Goal: Transaction & Acquisition: Purchase product/service

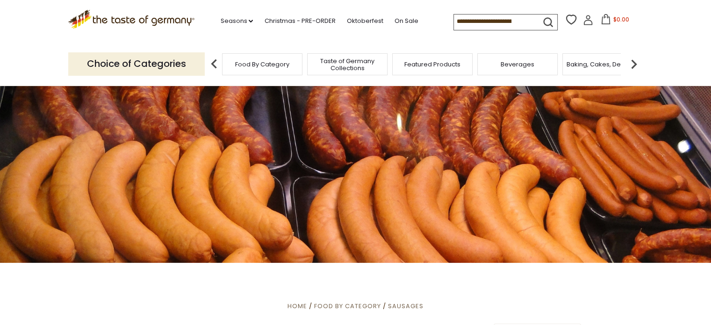
click at [274, 67] on span "Food By Category" at bounding box center [262, 64] width 54 height 7
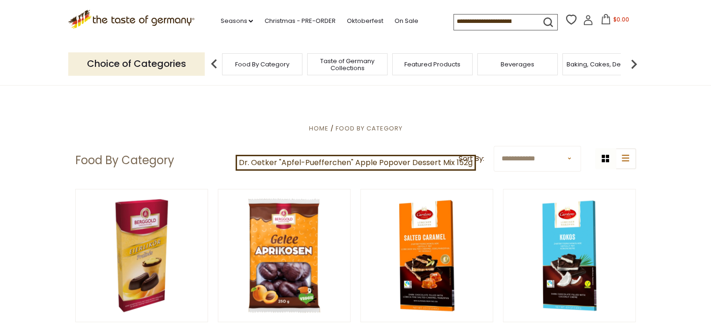
click at [516, 154] on select "**********" at bounding box center [536, 159] width 87 height 26
click at [635, 65] on img at bounding box center [633, 64] width 19 height 19
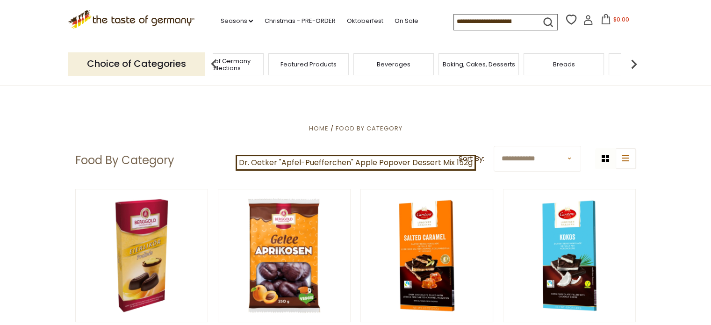
click at [635, 65] on img at bounding box center [633, 64] width 19 height 19
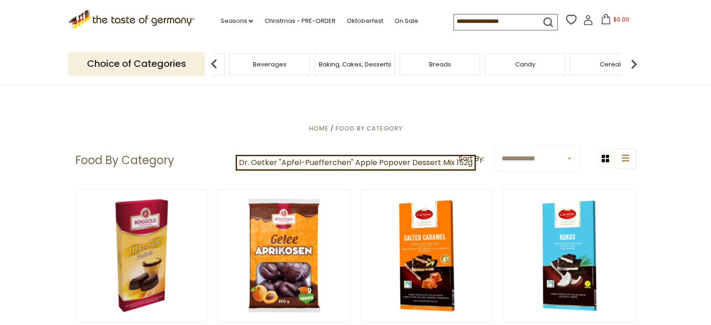
click at [635, 65] on img at bounding box center [633, 64] width 19 height 19
click at [634, 64] on img at bounding box center [633, 64] width 19 height 19
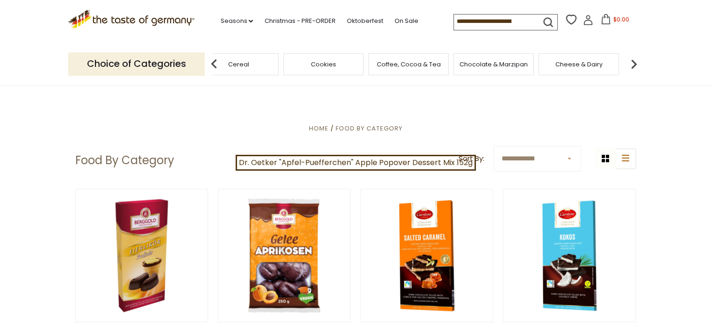
click at [634, 64] on img at bounding box center [633, 64] width 19 height 19
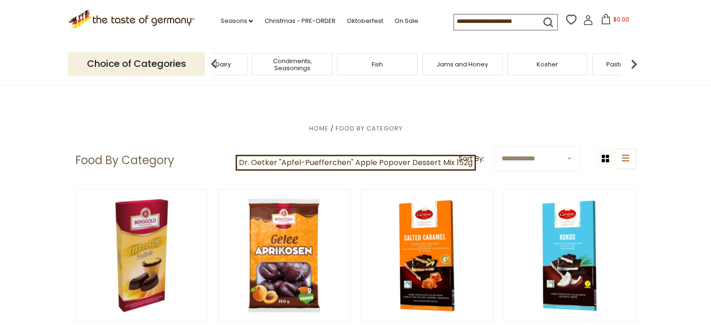
click at [634, 64] on img at bounding box center [633, 64] width 19 height 19
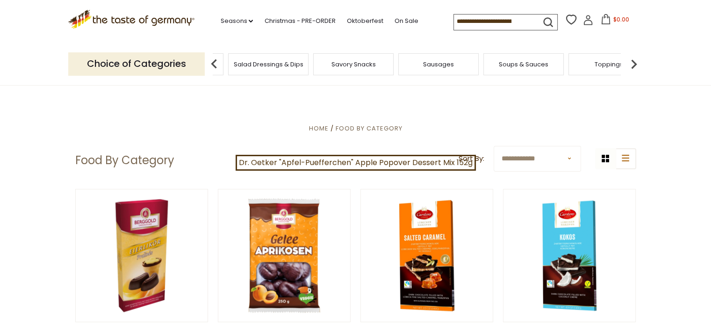
click at [634, 64] on img at bounding box center [633, 64] width 19 height 19
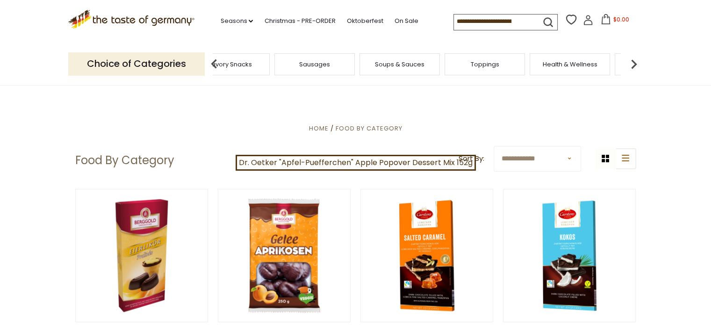
click at [634, 64] on img at bounding box center [633, 64] width 19 height 19
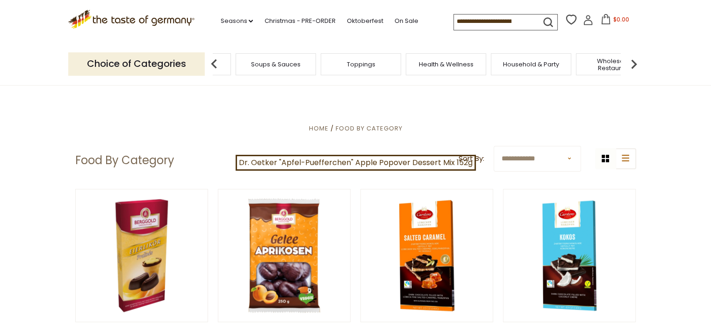
click at [634, 64] on img at bounding box center [633, 64] width 19 height 19
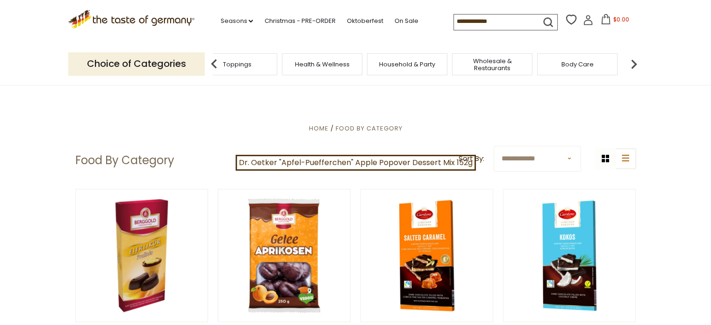
click at [634, 64] on img at bounding box center [633, 64] width 19 height 19
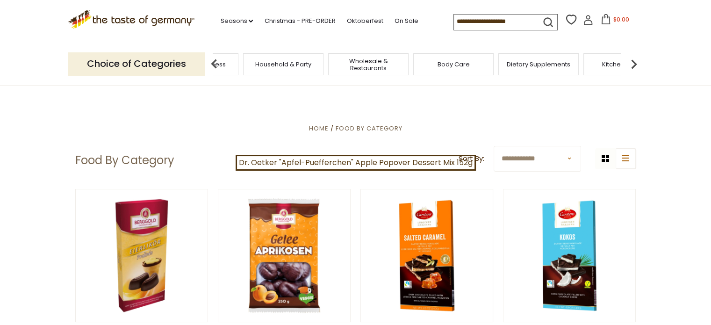
click at [634, 64] on img at bounding box center [633, 64] width 19 height 19
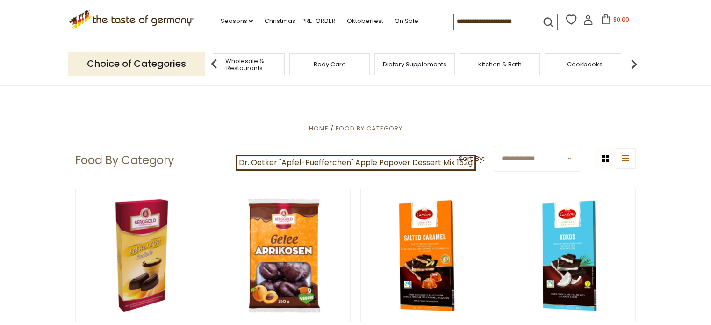
click at [634, 64] on img at bounding box center [633, 64] width 19 height 19
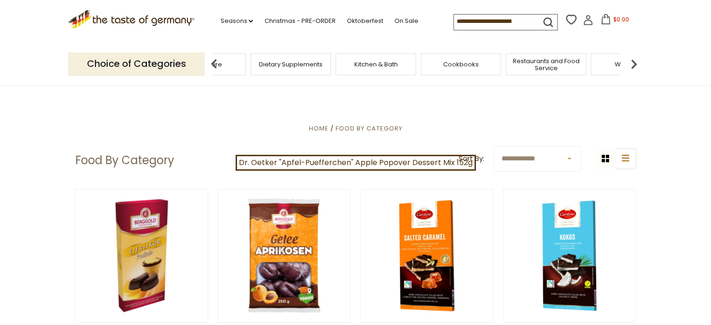
click at [634, 64] on img at bounding box center [633, 64] width 19 height 19
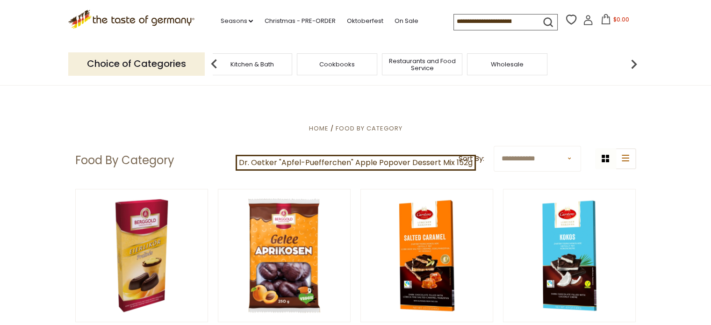
click at [529, 17] on input at bounding box center [493, 20] width 79 height 13
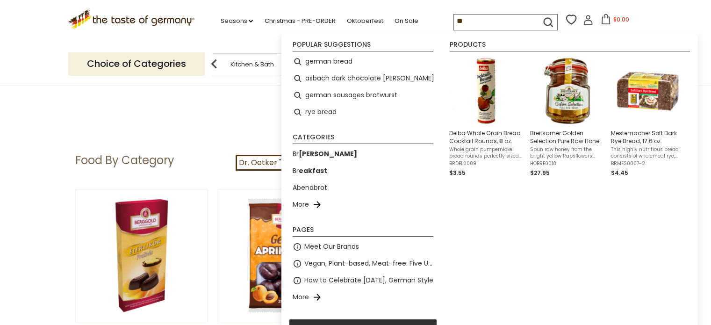
type input "*"
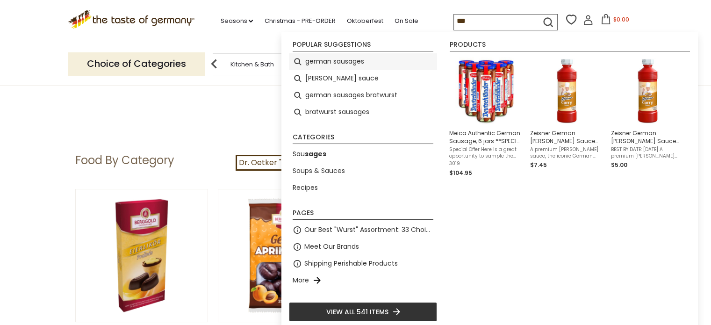
click at [334, 65] on li "german sausages" at bounding box center [363, 61] width 148 height 17
type input "**********"
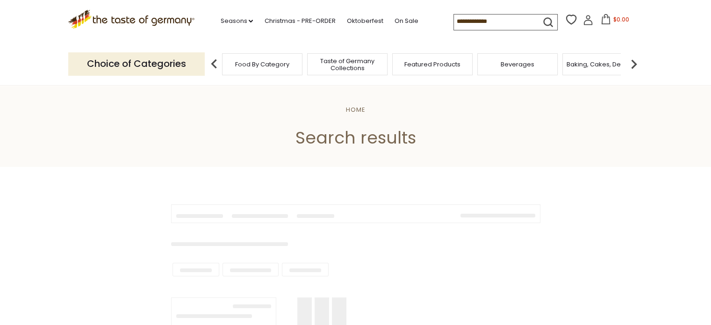
type input "**********"
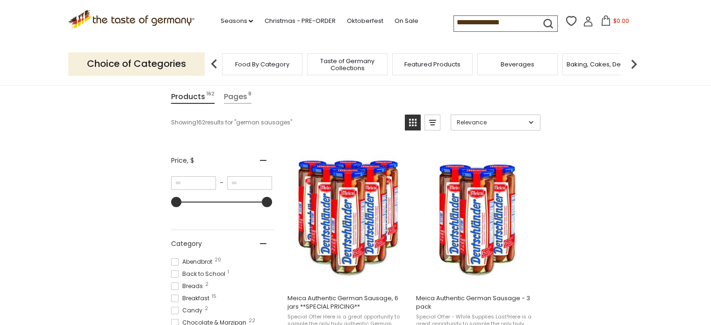
scroll to position [93, 0]
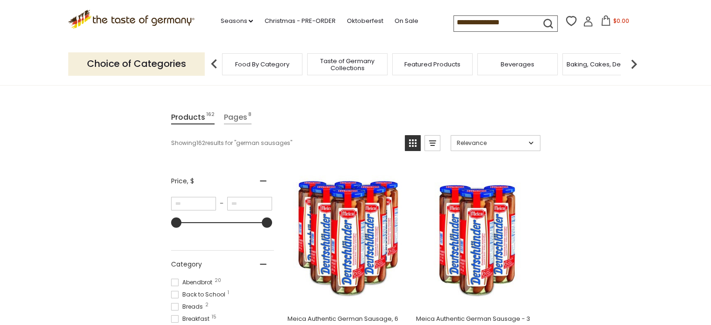
drag, startPoint x: 105, startPoint y: 141, endPoint x: 622, endPoint y: 116, distance: 518.3
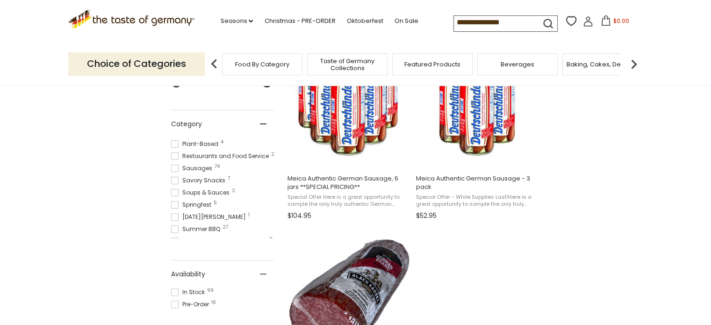
scroll to position [327, 0]
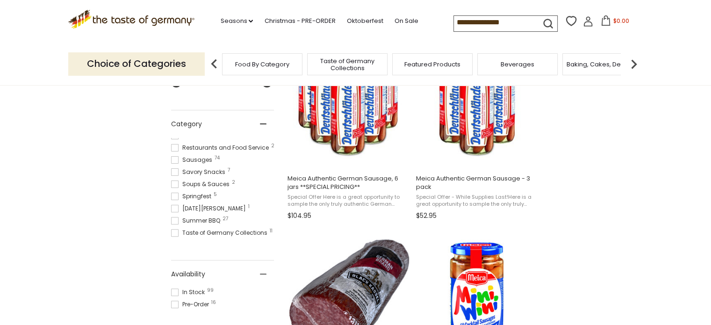
click at [176, 164] on span at bounding box center [174, 159] width 7 height 7
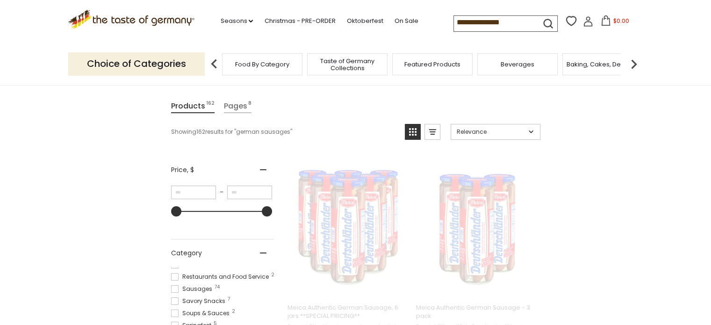
scroll to position [0, 0]
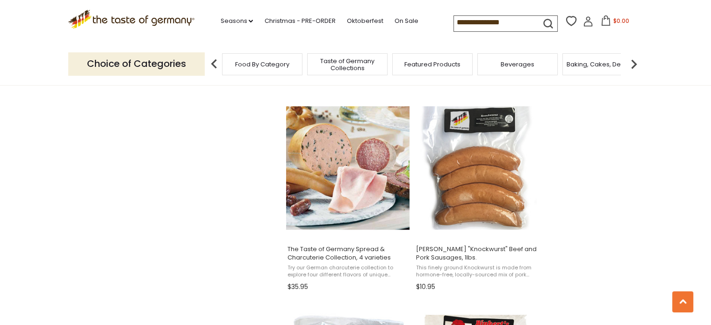
scroll to position [963, 0]
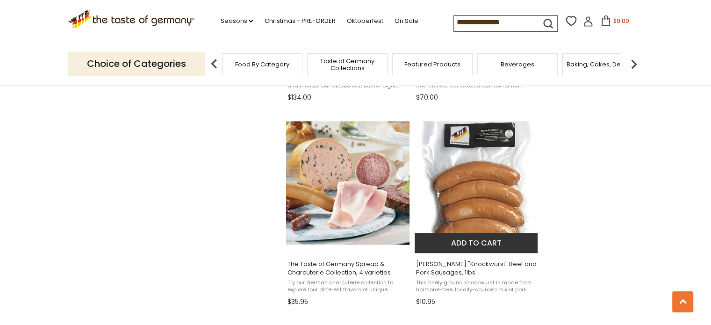
click at [484, 284] on span "This finely ground Knockwurst is made from hormone-free, locally-sourced mix of…" at bounding box center [476, 286] width 121 height 14
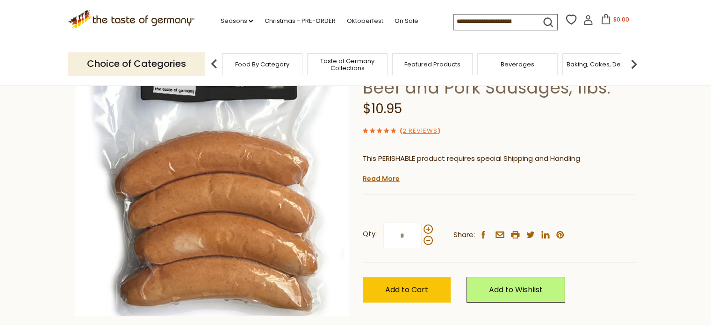
scroll to position [93, 0]
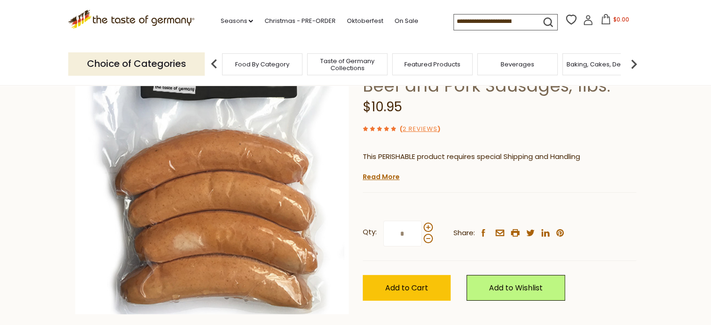
click at [384, 183] on div "Current stock: 0" at bounding box center [499, 186] width 273 height 6
click at [385, 181] on link "Read More" at bounding box center [381, 176] width 37 height 9
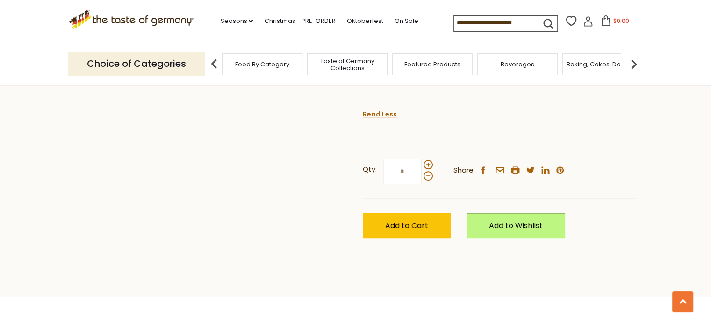
scroll to position [654, 0]
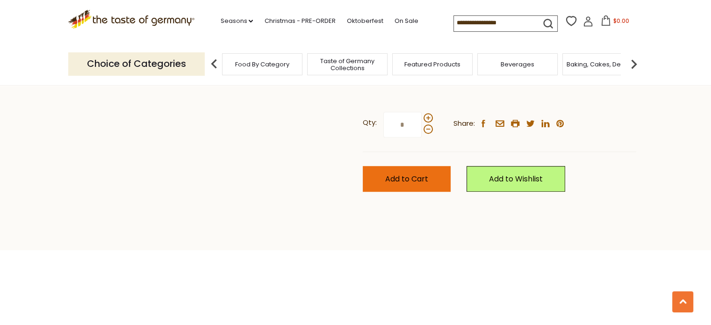
click at [404, 184] on span "Add to Cart" at bounding box center [406, 178] width 43 height 11
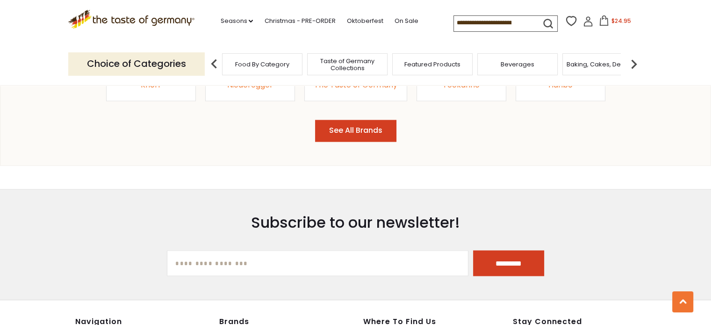
scroll to position [1589, 0]
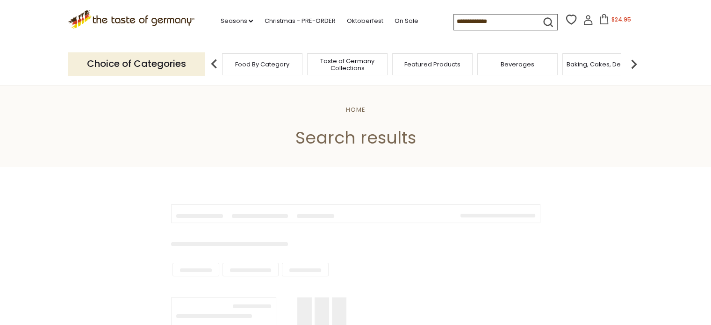
type input "**********"
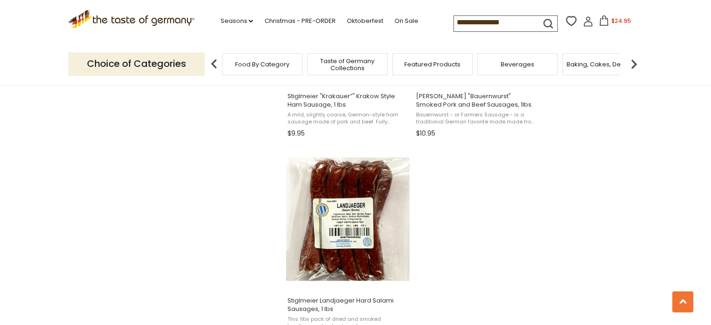
scroll to position [1664, 0]
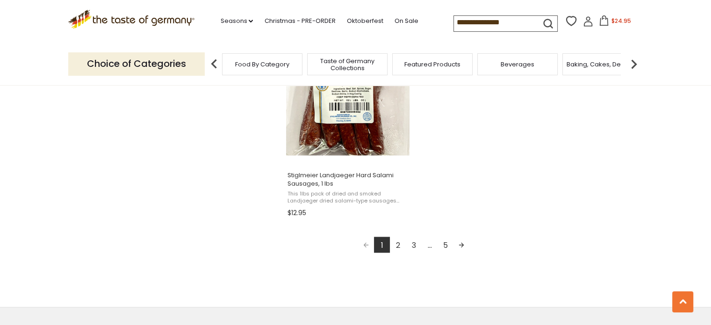
click at [393, 244] on link "2" at bounding box center [398, 244] width 16 height 16
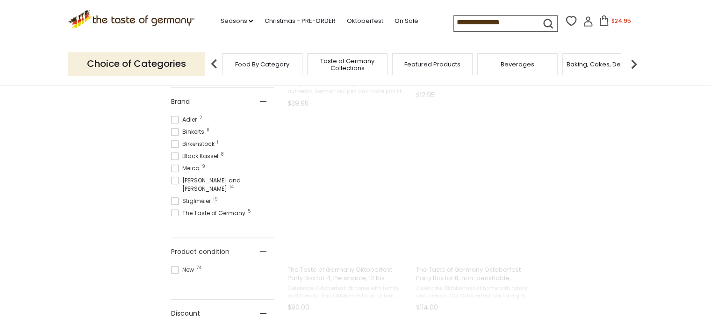
scroll to position [0, 0]
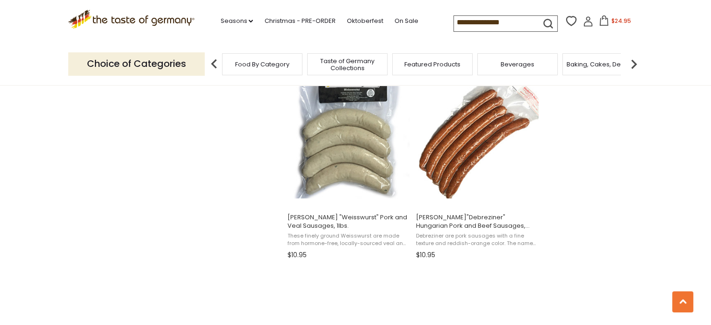
scroll to position [1215, 0]
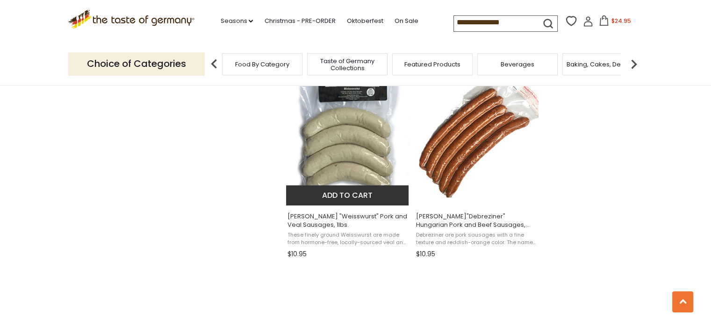
click at [316, 237] on span "These finely ground Weisswurst are made from hormone-free, locally-sourced veal…" at bounding box center [347, 238] width 121 height 14
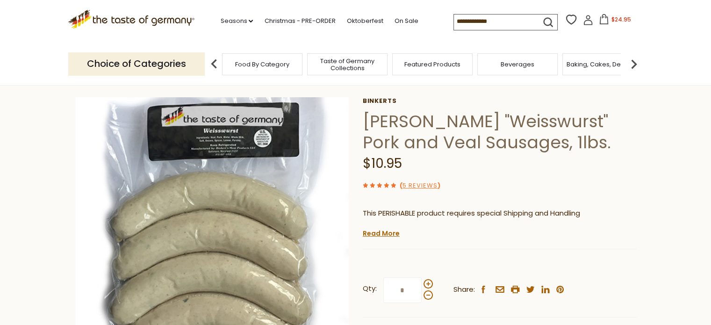
scroll to position [93, 0]
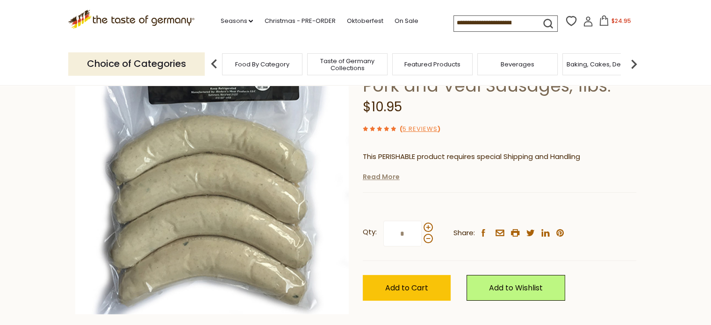
click at [389, 177] on link "Read More" at bounding box center [381, 176] width 37 height 9
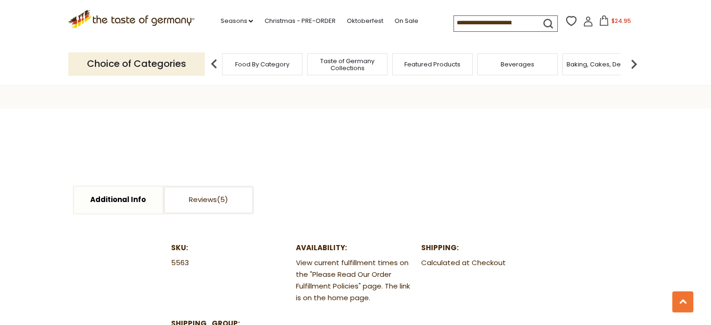
scroll to position [794, 0]
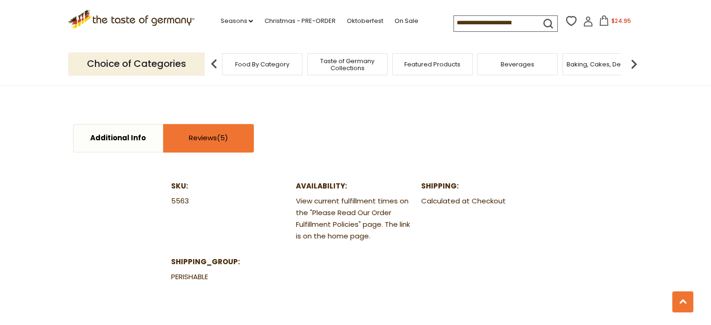
click at [196, 151] on link "Reviews" at bounding box center [208, 138] width 89 height 27
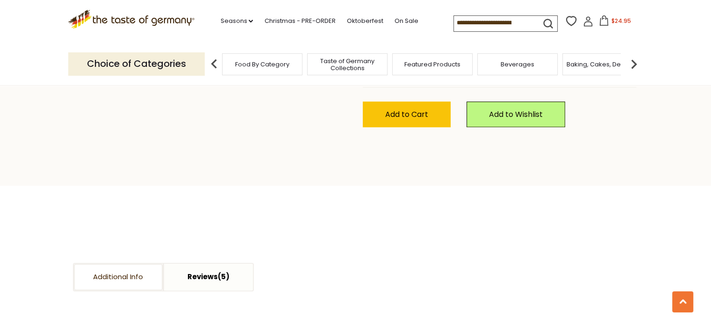
scroll to position [607, 0]
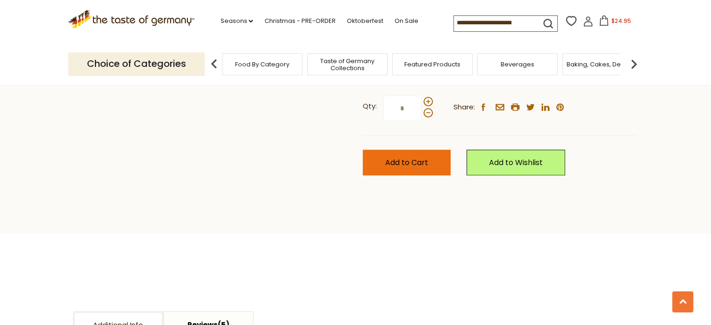
click at [409, 168] on span "Add to Cart" at bounding box center [406, 162] width 43 height 11
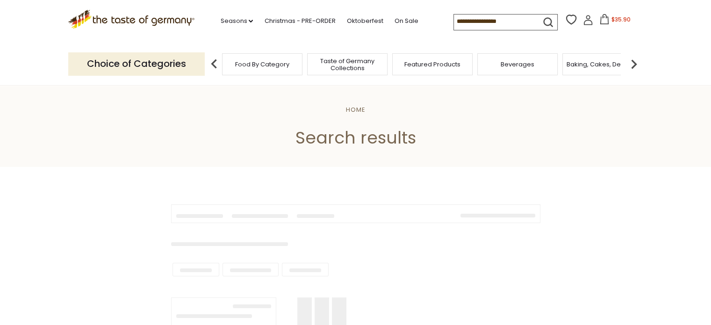
type input "**********"
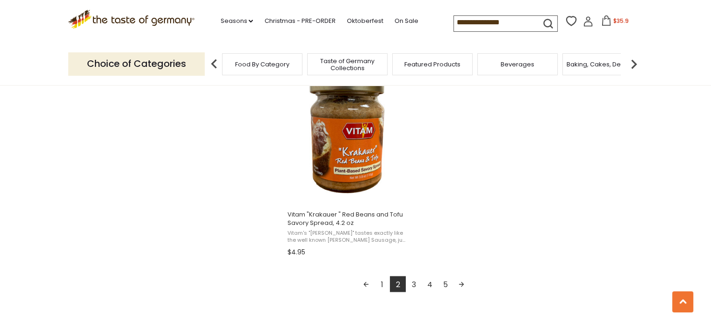
scroll to position [1682, 0]
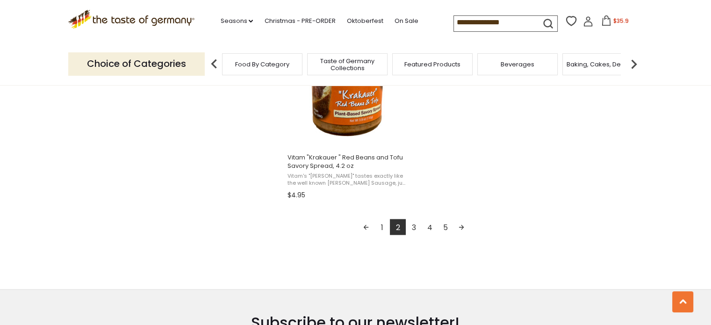
click at [414, 228] on link "3" at bounding box center [414, 227] width 16 height 16
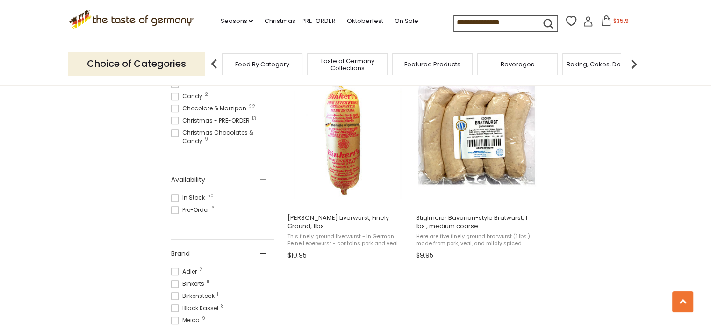
scroll to position [421, 0]
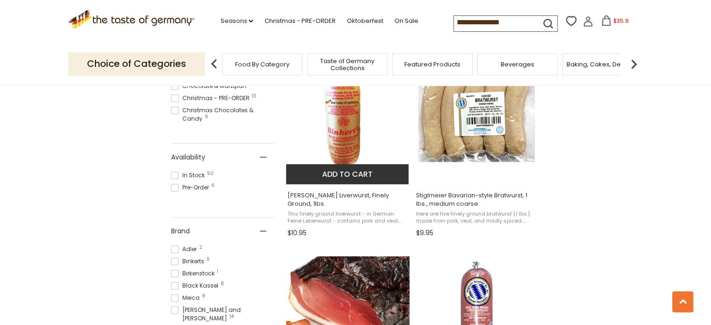
click at [344, 210] on span "This finely ground liverwurst - in German Feine Leberwurst - contains pork and …" at bounding box center [347, 217] width 121 height 14
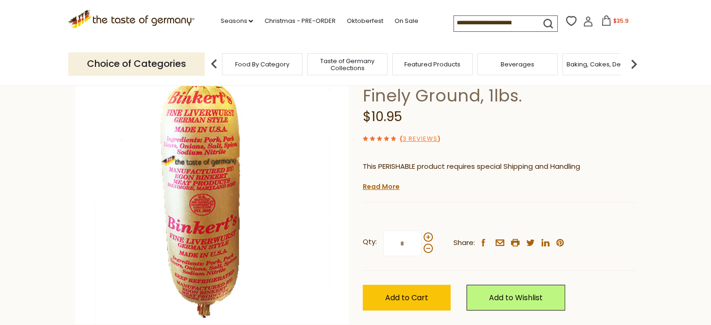
scroll to position [93, 0]
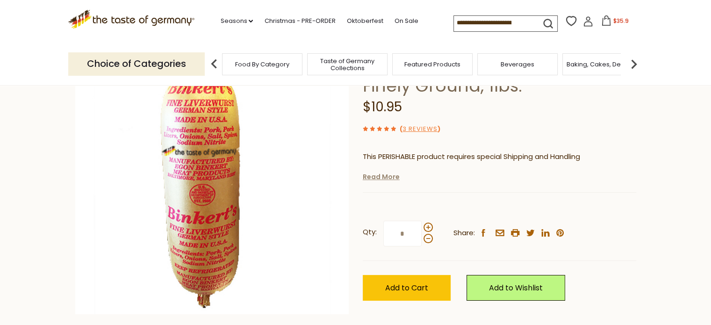
click at [385, 174] on link "Read More" at bounding box center [381, 176] width 37 height 9
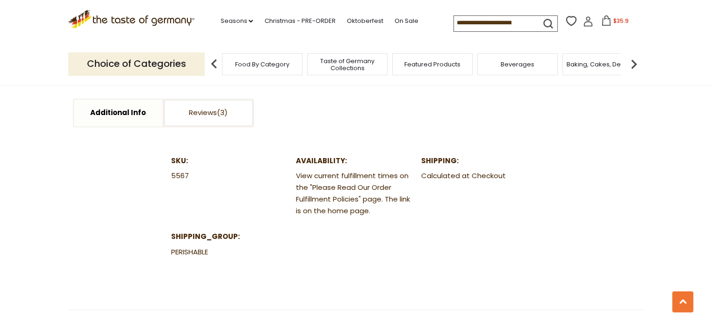
scroll to position [701, 0]
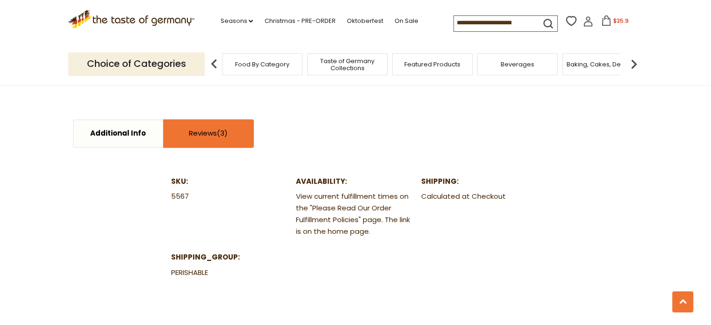
click at [216, 147] on link "Reviews" at bounding box center [208, 133] width 89 height 27
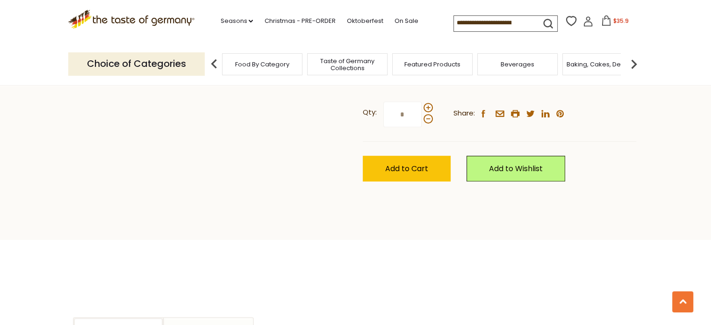
scroll to position [374, 0]
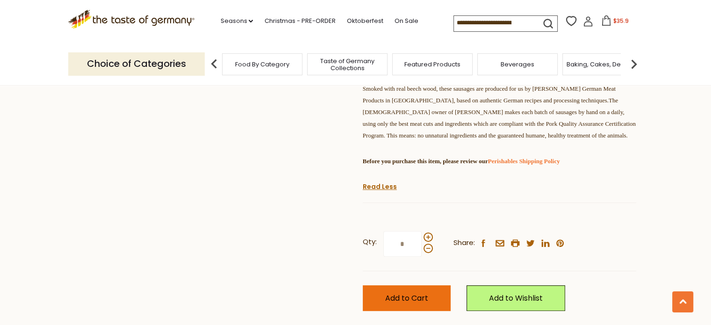
click at [399, 302] on button "Add to Cart" at bounding box center [407, 298] width 88 height 26
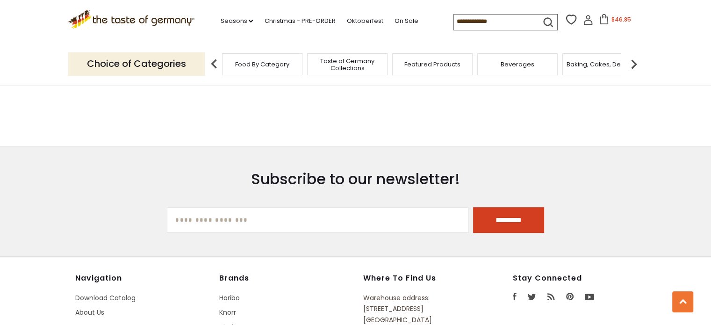
type input "**********"
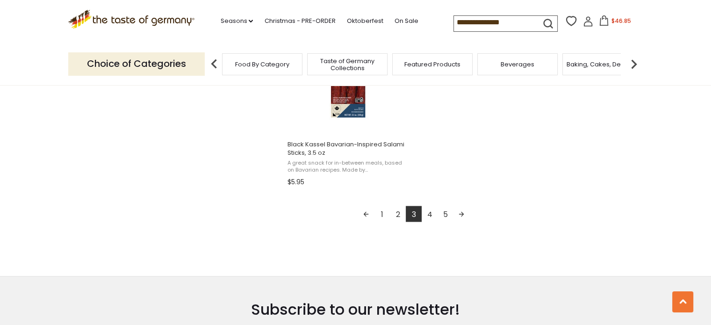
scroll to position [1729, 0]
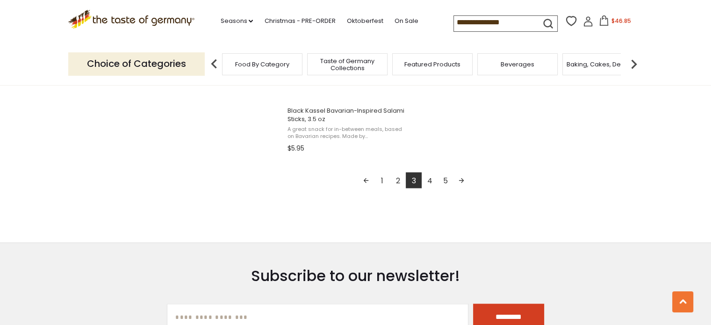
click at [427, 179] on link "4" at bounding box center [429, 180] width 16 height 16
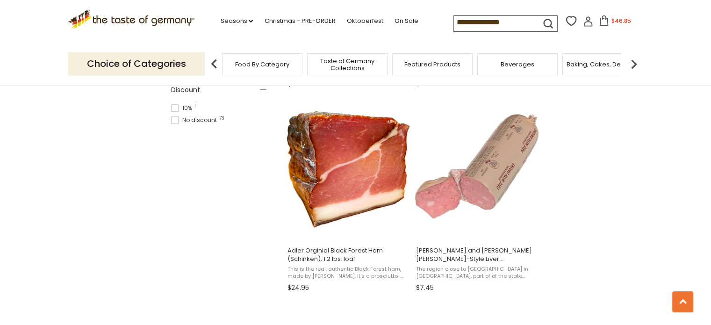
scroll to position [794, 0]
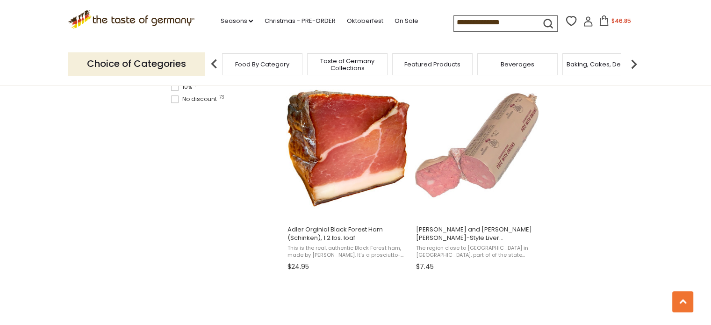
click at [579, 198] on section "Products 74 Pages 8 Showing 74 results for " german sausages " Relevance Releva…" at bounding box center [355, 274] width 711 height 1805
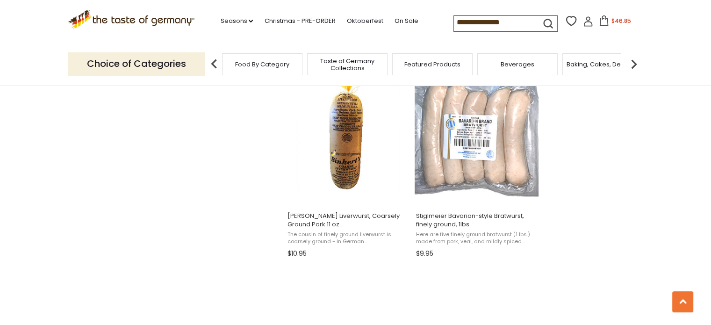
scroll to position [1028, 0]
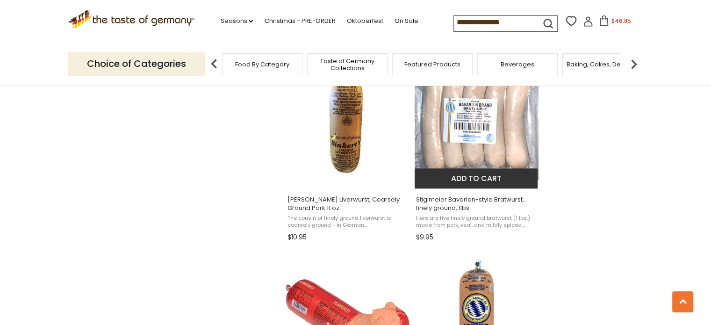
click at [477, 171] on button "Add to cart" at bounding box center [475, 178] width 123 height 20
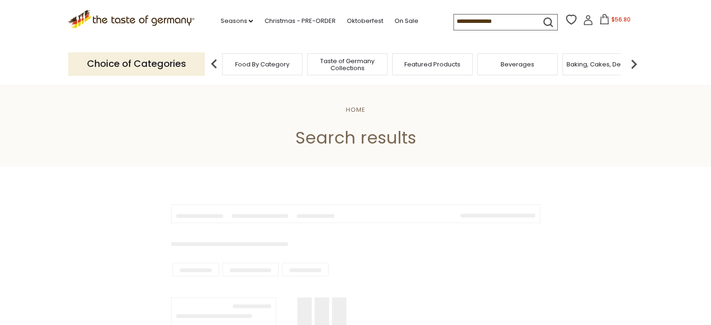
type input "**********"
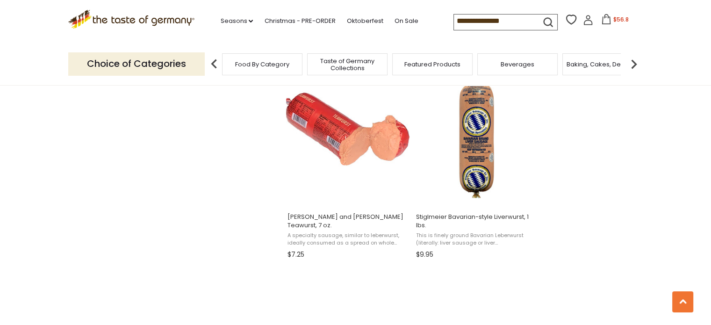
scroll to position [1215, 0]
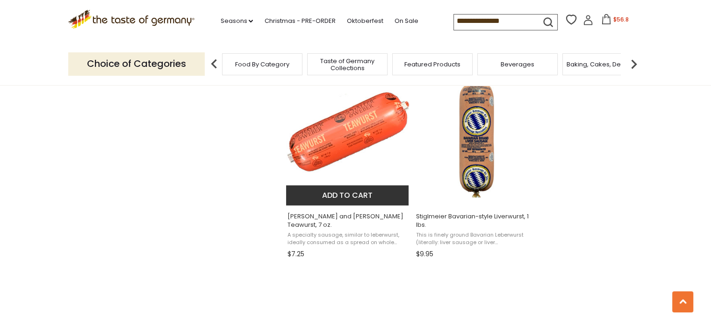
click at [356, 231] on span "A specialty sausage, similar to leberwurst, ideally consumed as a spread on who…" at bounding box center [347, 238] width 121 height 14
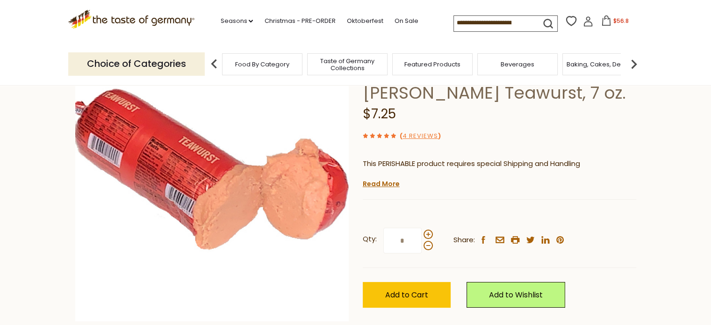
scroll to position [93, 0]
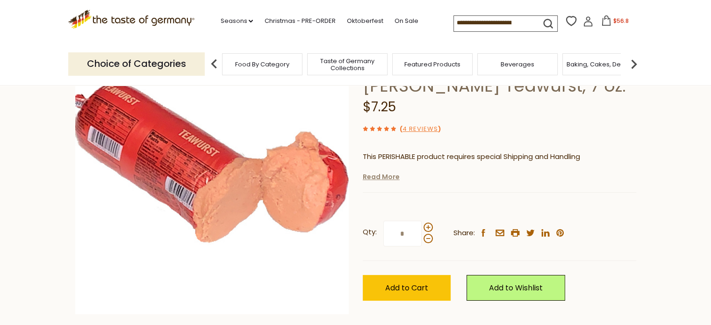
click at [381, 181] on link "Read More" at bounding box center [381, 176] width 37 height 9
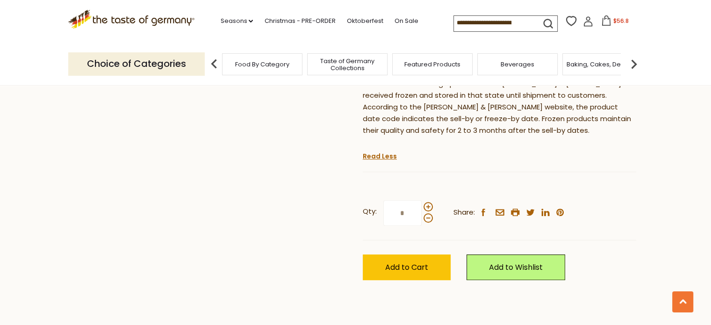
scroll to position [701, 0]
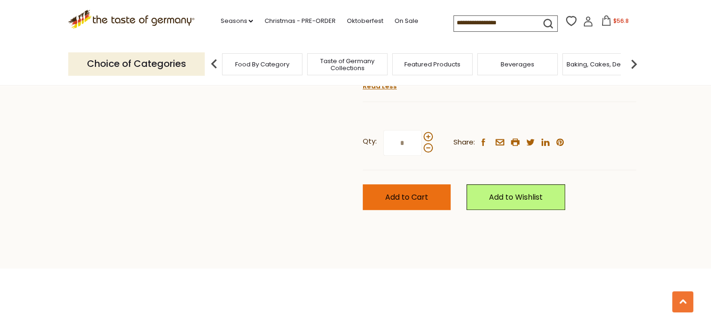
click at [401, 202] on span "Add to Cart" at bounding box center [406, 197] width 43 height 11
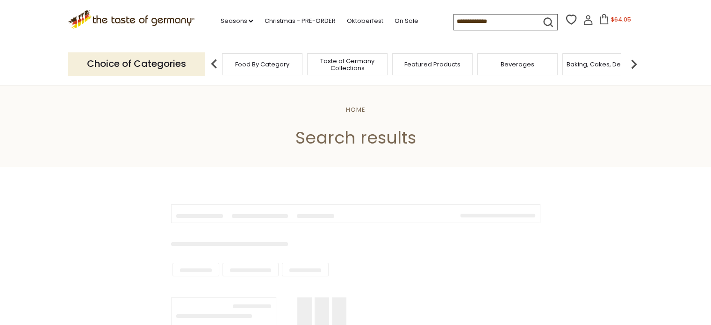
type input "**********"
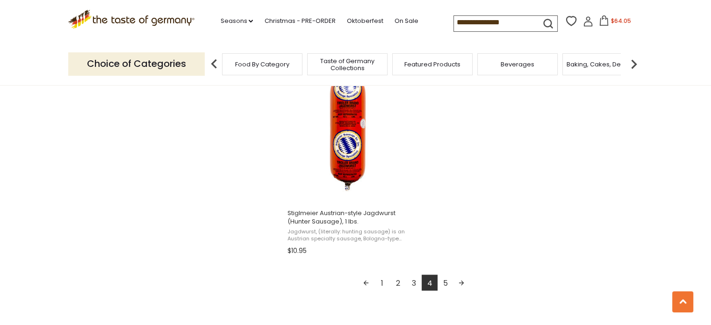
scroll to position [1635, 0]
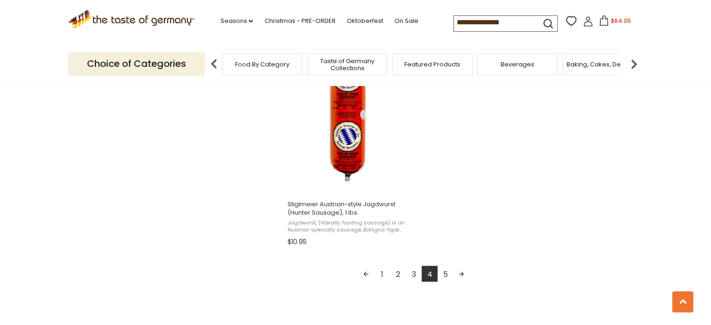
click at [442, 274] on link "5" at bounding box center [445, 273] width 16 height 16
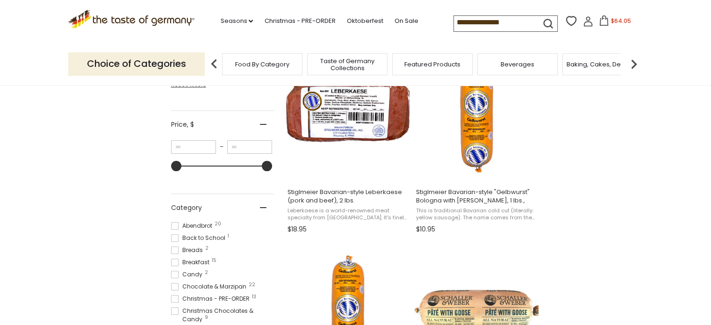
scroll to position [234, 0]
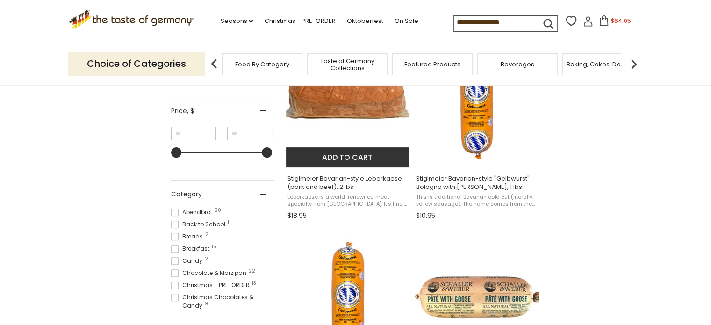
click at [349, 183] on span "Stiglmeier Bavarian-style Leberkaese (pork and beef), 2 lbs." at bounding box center [347, 182] width 121 height 17
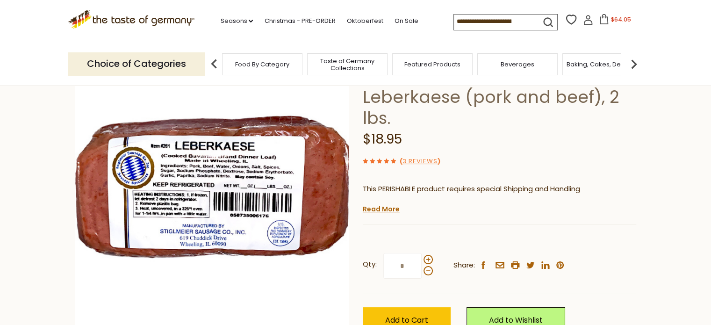
scroll to position [93, 0]
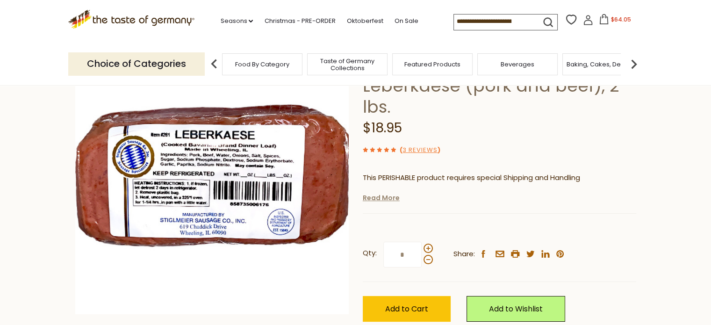
click at [385, 202] on link "Read More" at bounding box center [381, 197] width 37 height 9
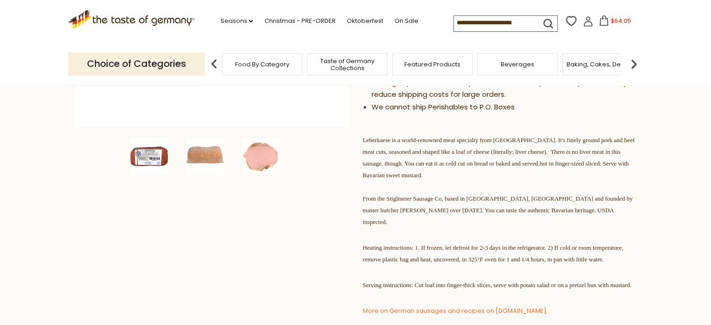
scroll to position [327, 0]
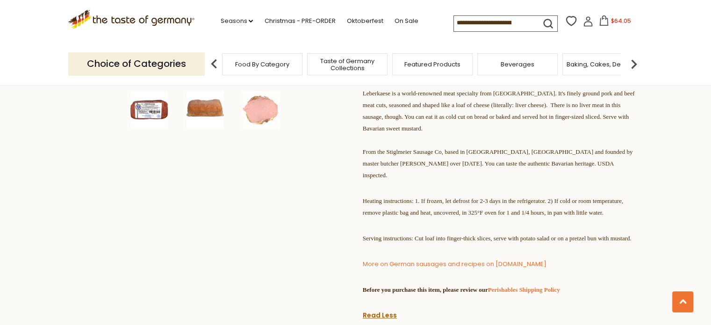
click at [188, 94] on img at bounding box center [204, 109] width 37 height 37
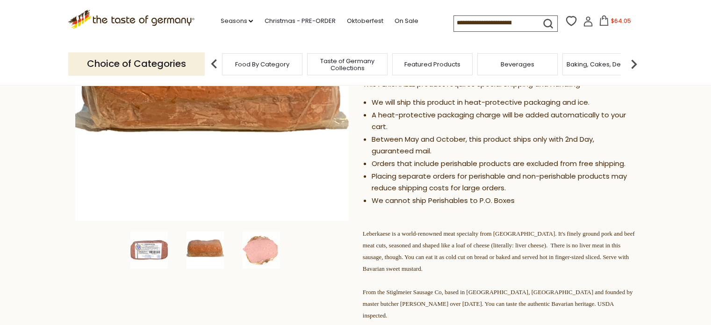
scroll to position [140, 0]
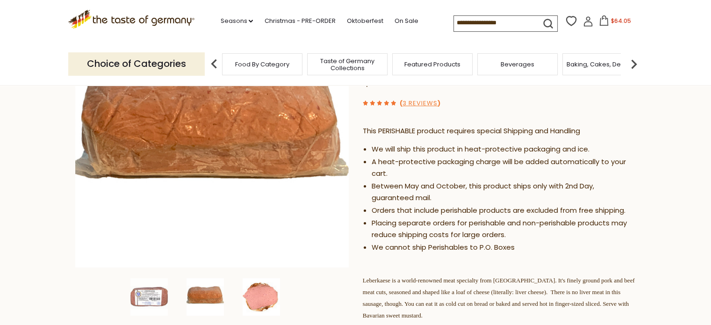
click at [257, 303] on img at bounding box center [261, 296] width 37 height 37
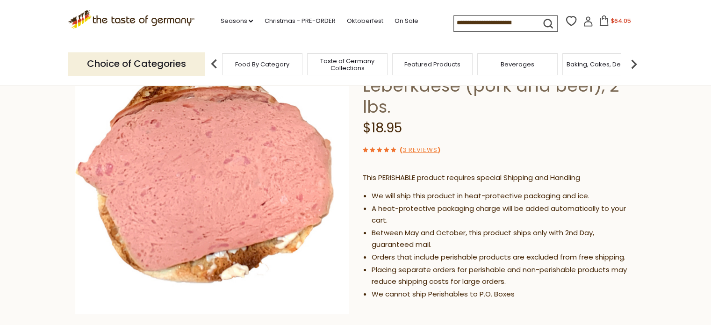
scroll to position [47, 0]
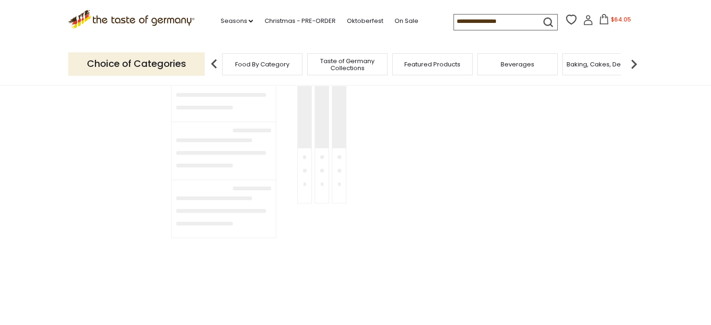
type input "**********"
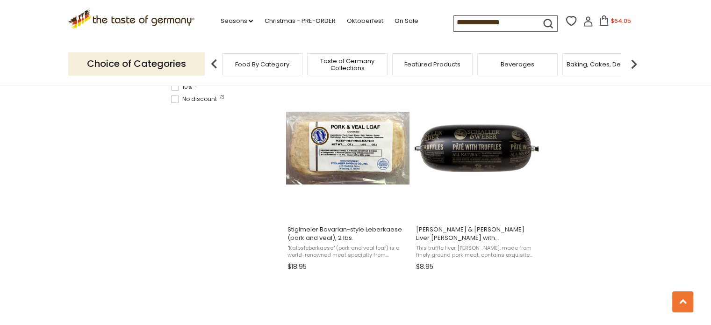
scroll to position [748, 0]
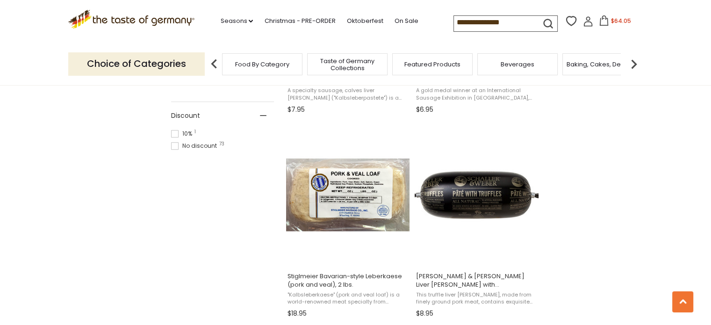
click at [617, 18] on span "$64.05" at bounding box center [621, 21] width 20 height 8
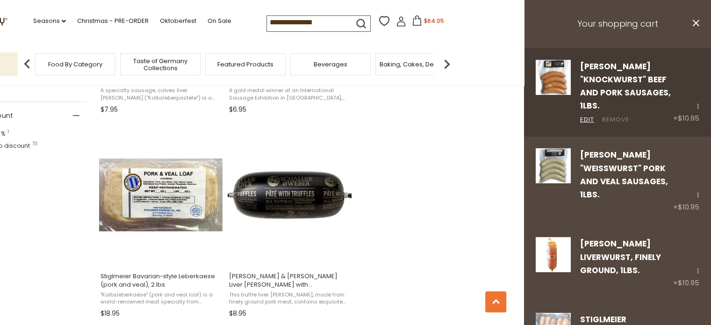
click at [610, 121] on link "Remove" at bounding box center [616, 120] width 28 height 10
click at [608, 117] on link "Remove" at bounding box center [616, 120] width 28 height 10
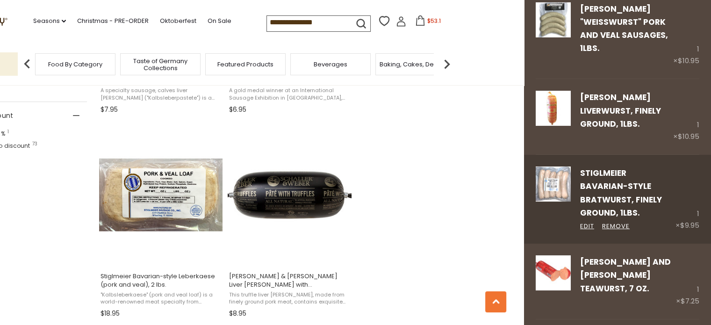
scroll to position [47, 0]
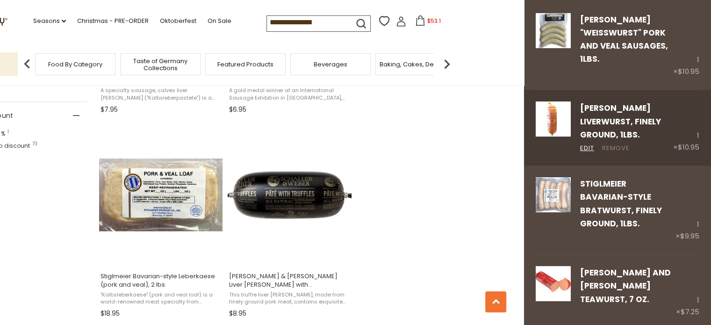
click at [612, 144] on link "Remove" at bounding box center [616, 148] width 28 height 10
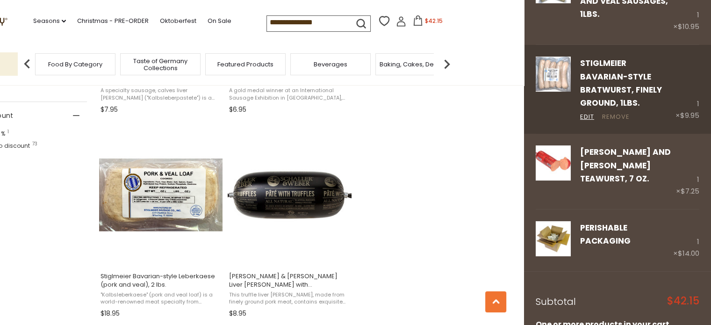
scroll to position [140, 0]
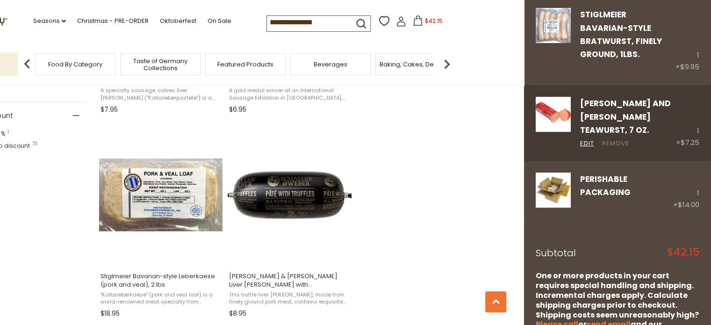
click at [619, 139] on link "Remove" at bounding box center [616, 144] width 28 height 10
click at [608, 103] on link "[PERSON_NAME] and [PERSON_NAME] Teawurst, 7 oz." at bounding box center [625, 117] width 91 height 38
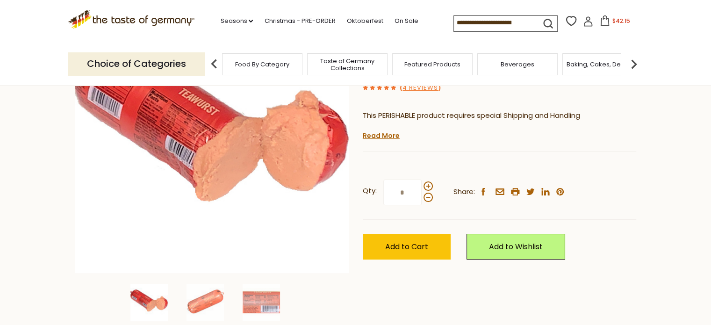
scroll to position [140, 0]
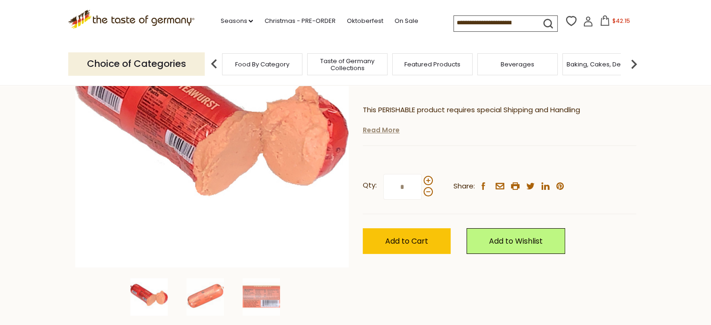
click at [373, 131] on link "Read More" at bounding box center [381, 129] width 37 height 9
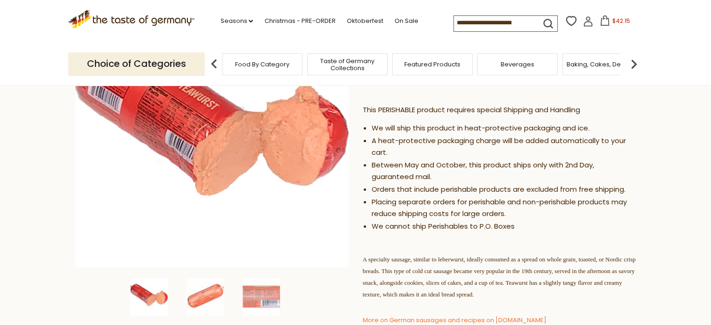
click at [607, 20] on button "$42.15" at bounding box center [615, 22] width 40 height 14
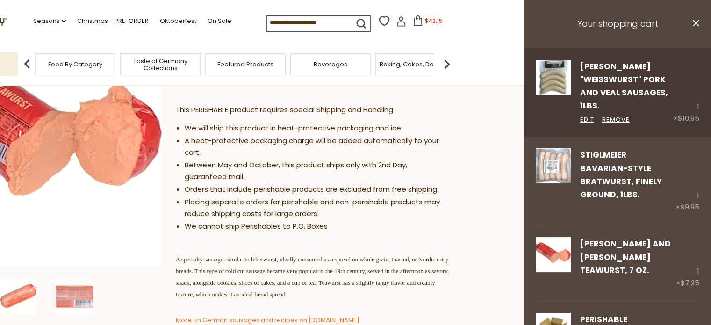
click at [610, 80] on link "[PERSON_NAME] "Weisswurst" Pork and Veal Sausages, 1lbs." at bounding box center [624, 86] width 88 height 51
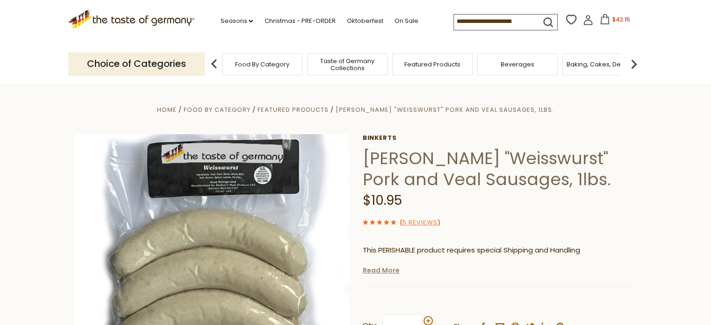
click at [387, 267] on link "Read More" at bounding box center [381, 269] width 37 height 9
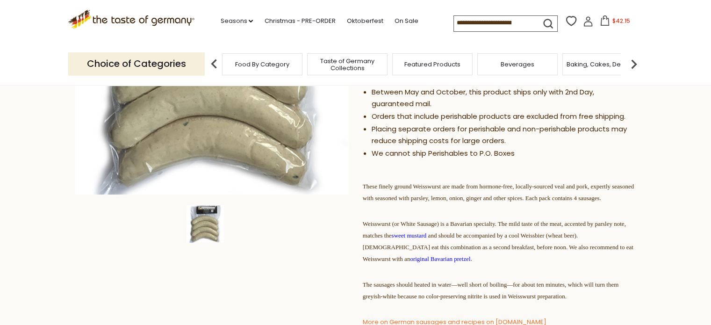
scroll to position [187, 0]
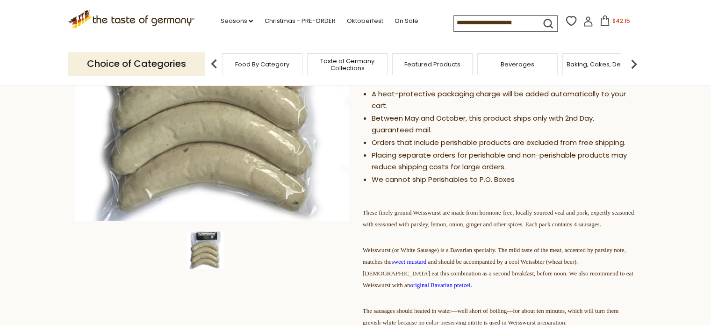
click at [616, 19] on span "$42.15" at bounding box center [621, 21] width 18 height 8
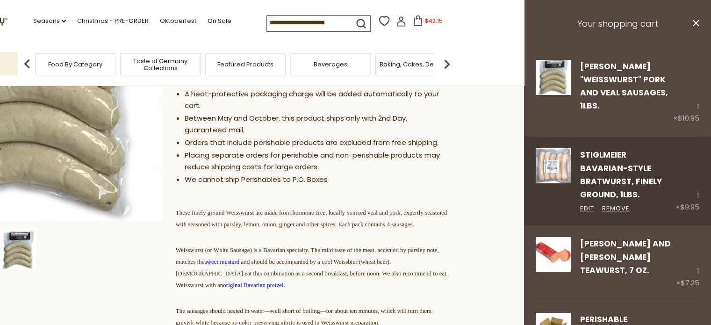
click at [604, 171] on link "Stiglmeier Bavarian-style Bratwurst, finely ground, 1lbs." at bounding box center [621, 174] width 82 height 51
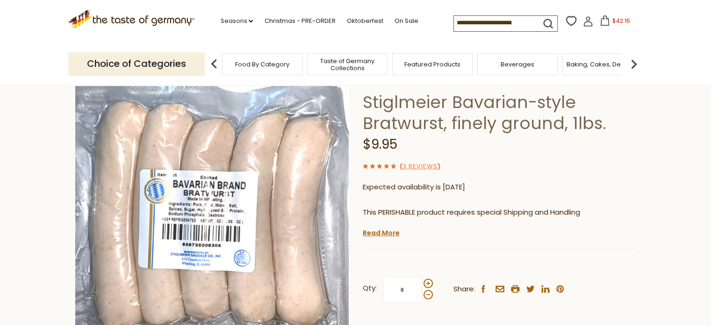
scroll to position [93, 0]
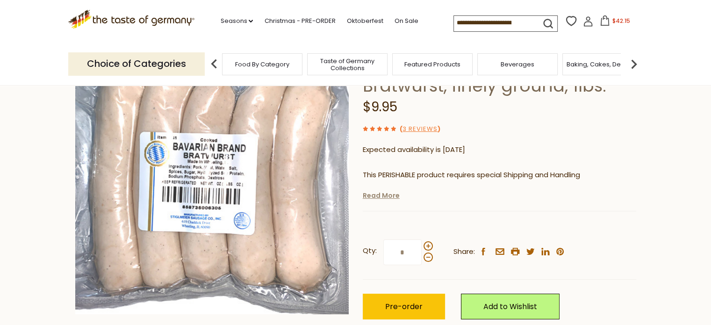
click at [389, 194] on link "Read More" at bounding box center [381, 195] width 37 height 9
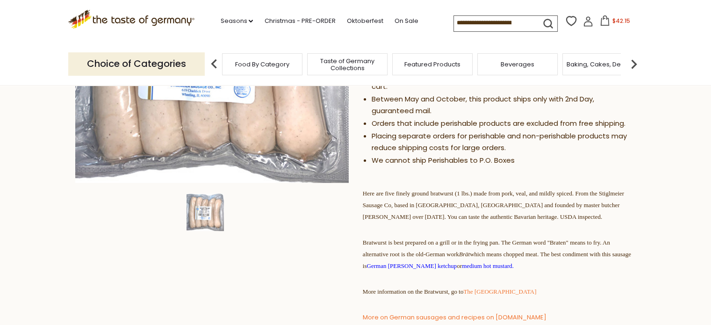
scroll to position [0, 0]
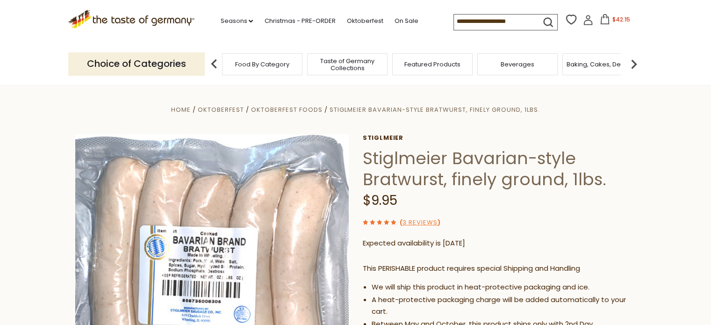
click at [612, 22] on span "$42.15" at bounding box center [621, 19] width 18 height 8
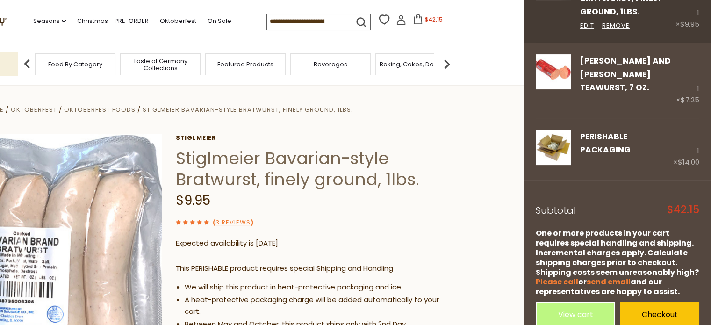
scroll to position [183, 0]
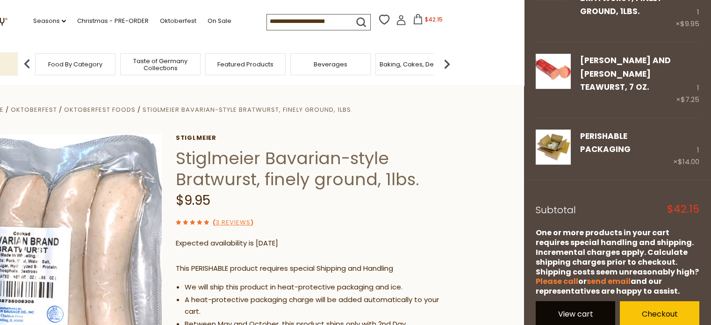
click at [591, 301] on link "View cart" at bounding box center [574, 314] width 79 height 26
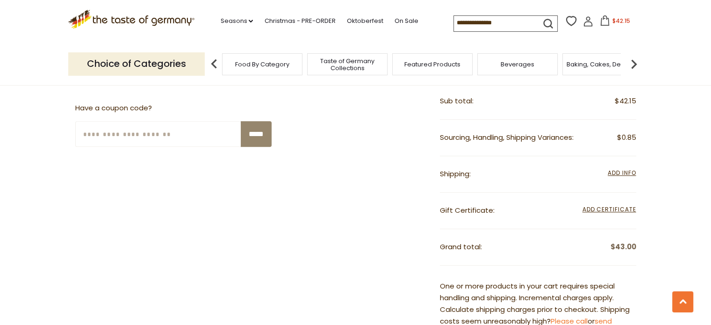
scroll to position [421, 0]
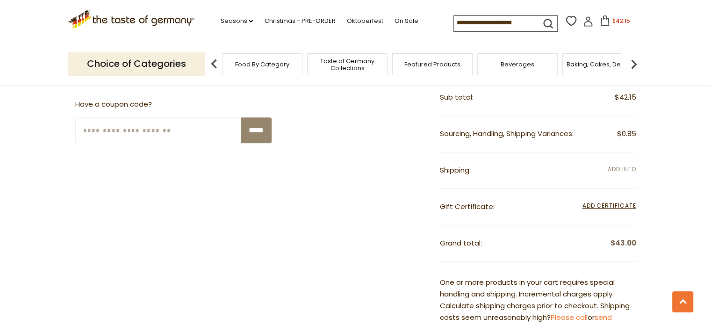
click at [626, 171] on span "Add Info" at bounding box center [621, 169] width 28 height 8
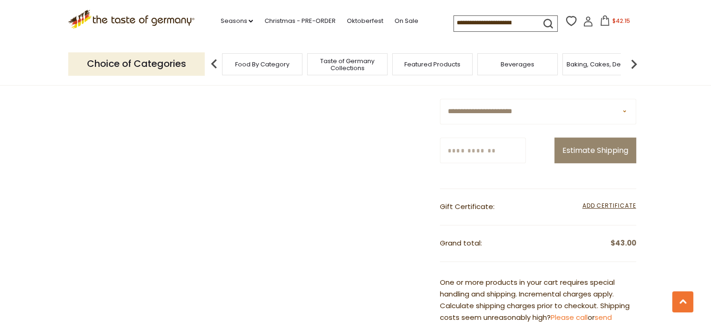
scroll to position [561, 0]
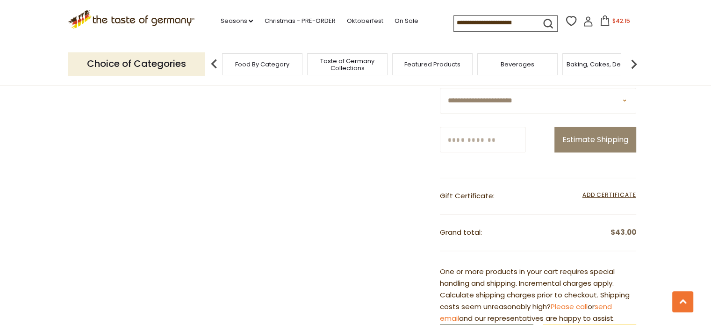
click at [596, 100] on select "**********" at bounding box center [538, 101] width 196 height 26
select select "**"
click at [440, 88] on select "**********" at bounding box center [538, 101] width 196 height 26
click at [514, 131] on input "Zip/Postcode" at bounding box center [483, 140] width 86 height 26
type input "*****"
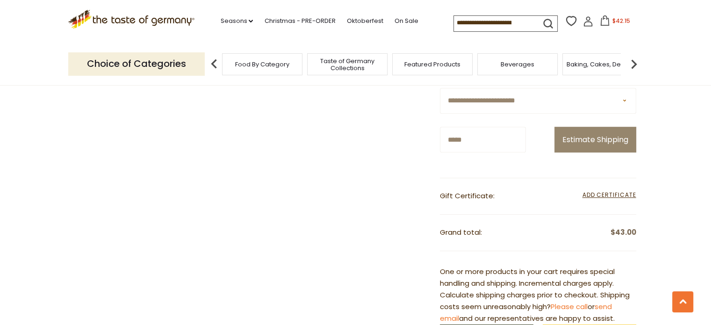
click at [377, 166] on div "**********" at bounding box center [355, 210] width 561 height 543
click at [603, 147] on button "Estimate Shipping" at bounding box center [595, 140] width 82 height 26
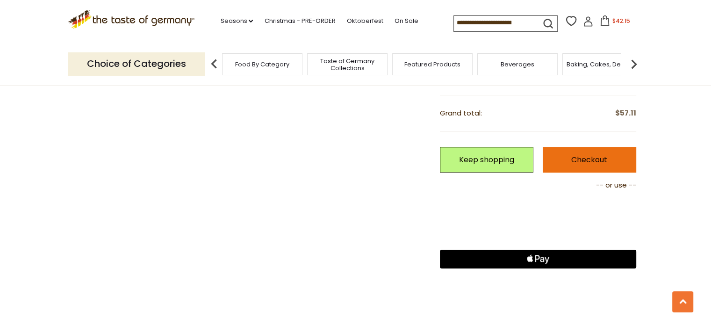
click at [591, 150] on link "Checkout" at bounding box center [588, 160] width 93 height 26
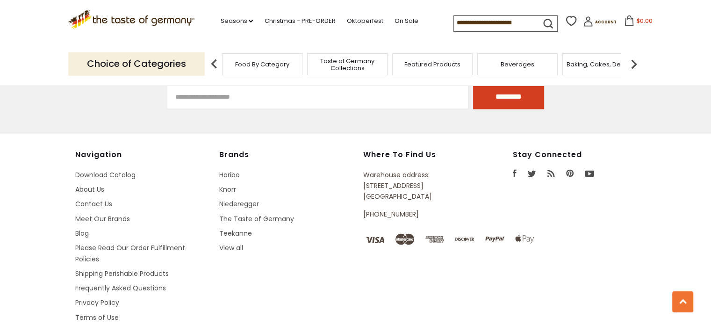
scroll to position [1733, 0]
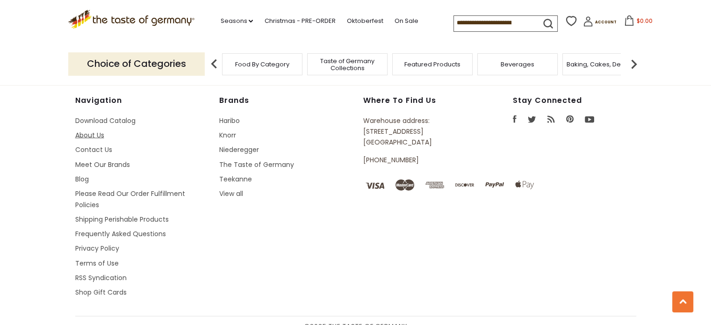
click at [94, 130] on link "About Us" at bounding box center [89, 134] width 29 height 9
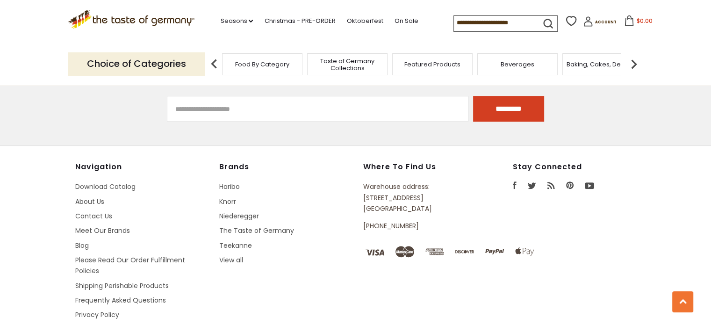
scroll to position [841, 0]
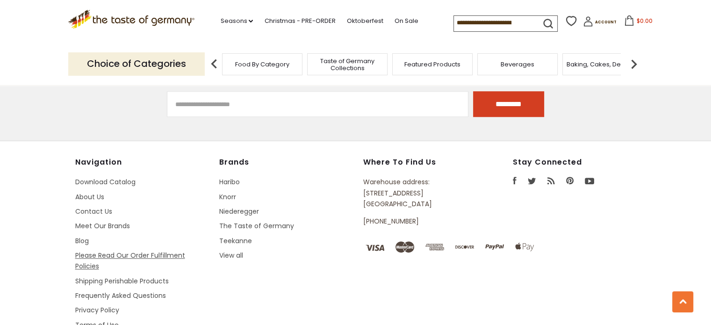
click at [103, 250] on link "Please Read Our Order Fulfillment Policies" at bounding box center [130, 260] width 110 height 20
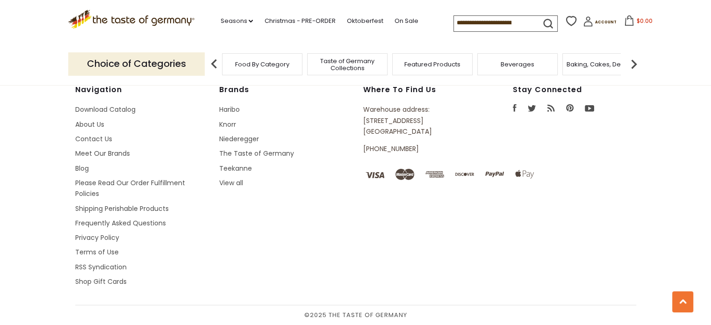
scroll to position [2990, 0]
click at [133, 228] on link "Frequently Asked Questions" at bounding box center [120, 222] width 91 height 9
click at [109, 153] on link "Meet Our Brands" at bounding box center [102, 153] width 55 height 9
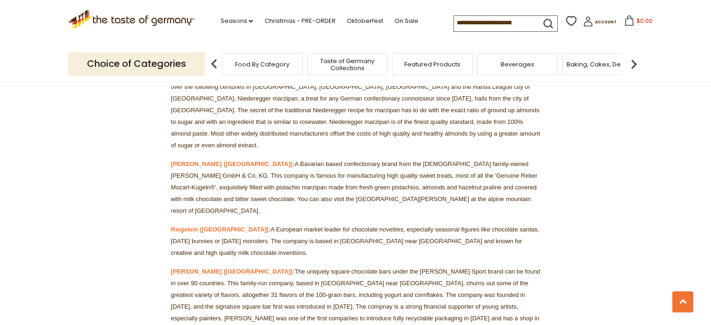
scroll to position [6869, 0]
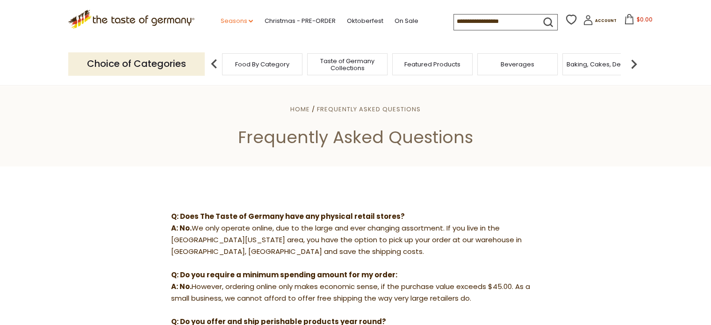
click at [228, 20] on link "Seasons dropdown_arrow" at bounding box center [236, 21] width 33 height 10
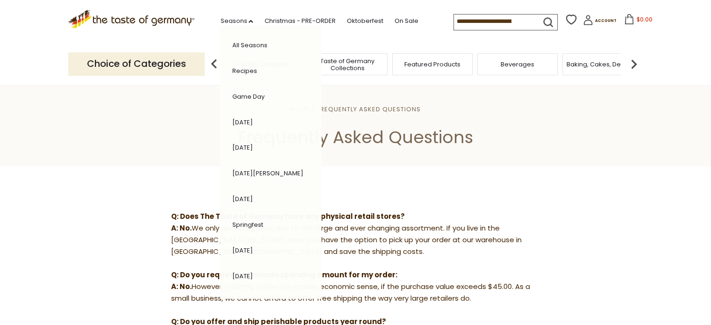
click at [232, 71] on link "Recipes" at bounding box center [244, 70] width 25 height 9
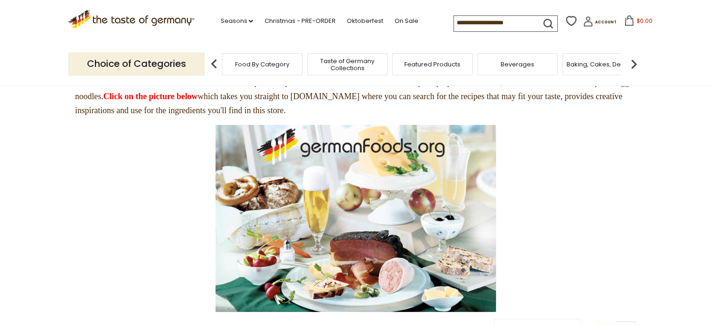
scroll to position [93, 0]
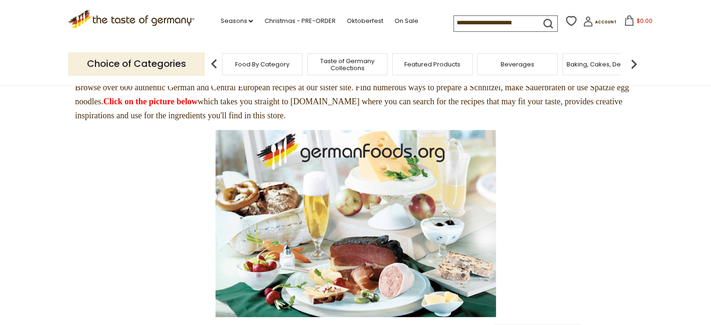
click at [372, 207] on img at bounding box center [355, 223] width 280 height 187
